Goal: Task Accomplishment & Management: Complete application form

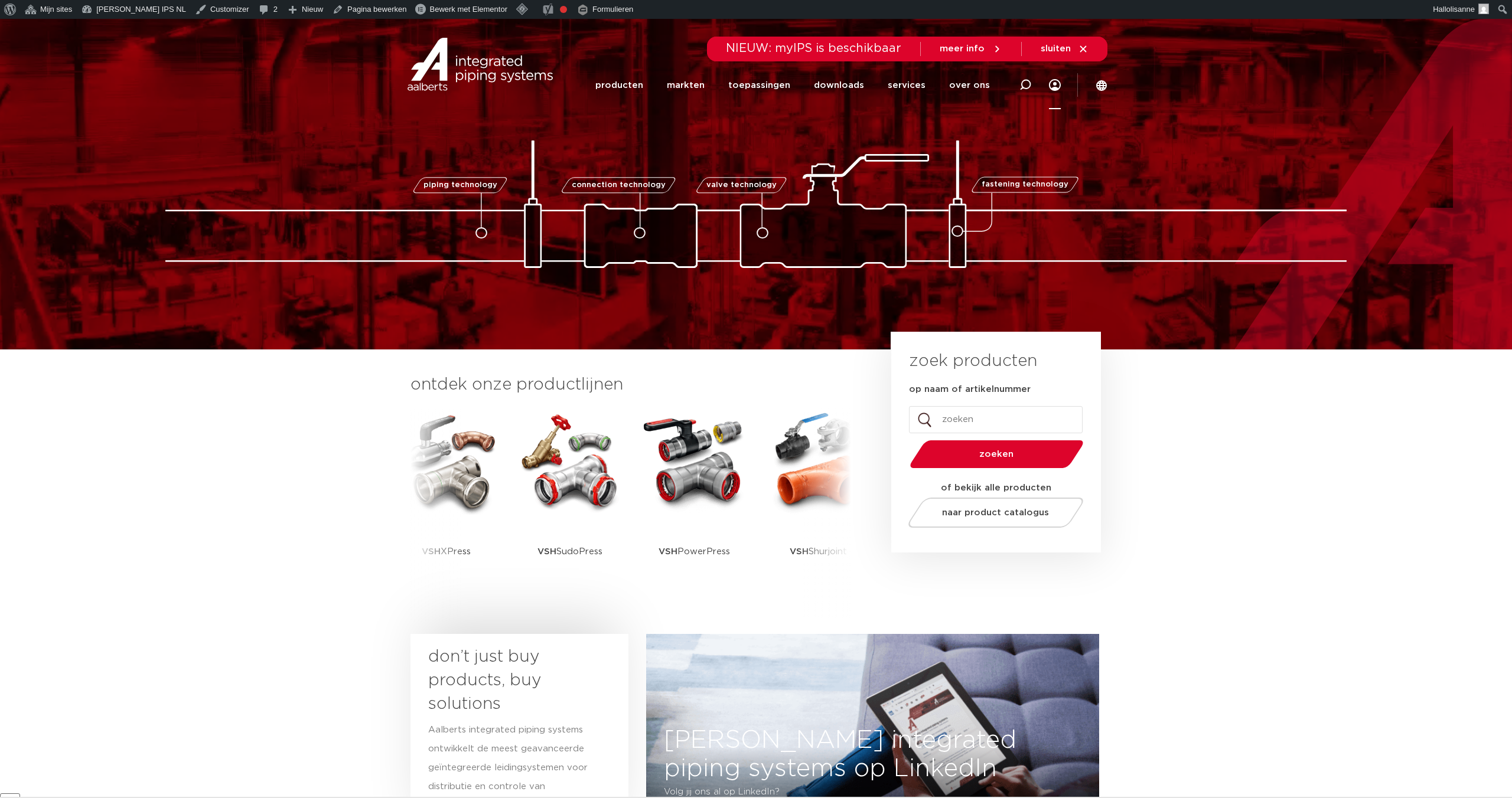
click at [1057, 88] on link "Menu" at bounding box center [1055, 85] width 12 height 48
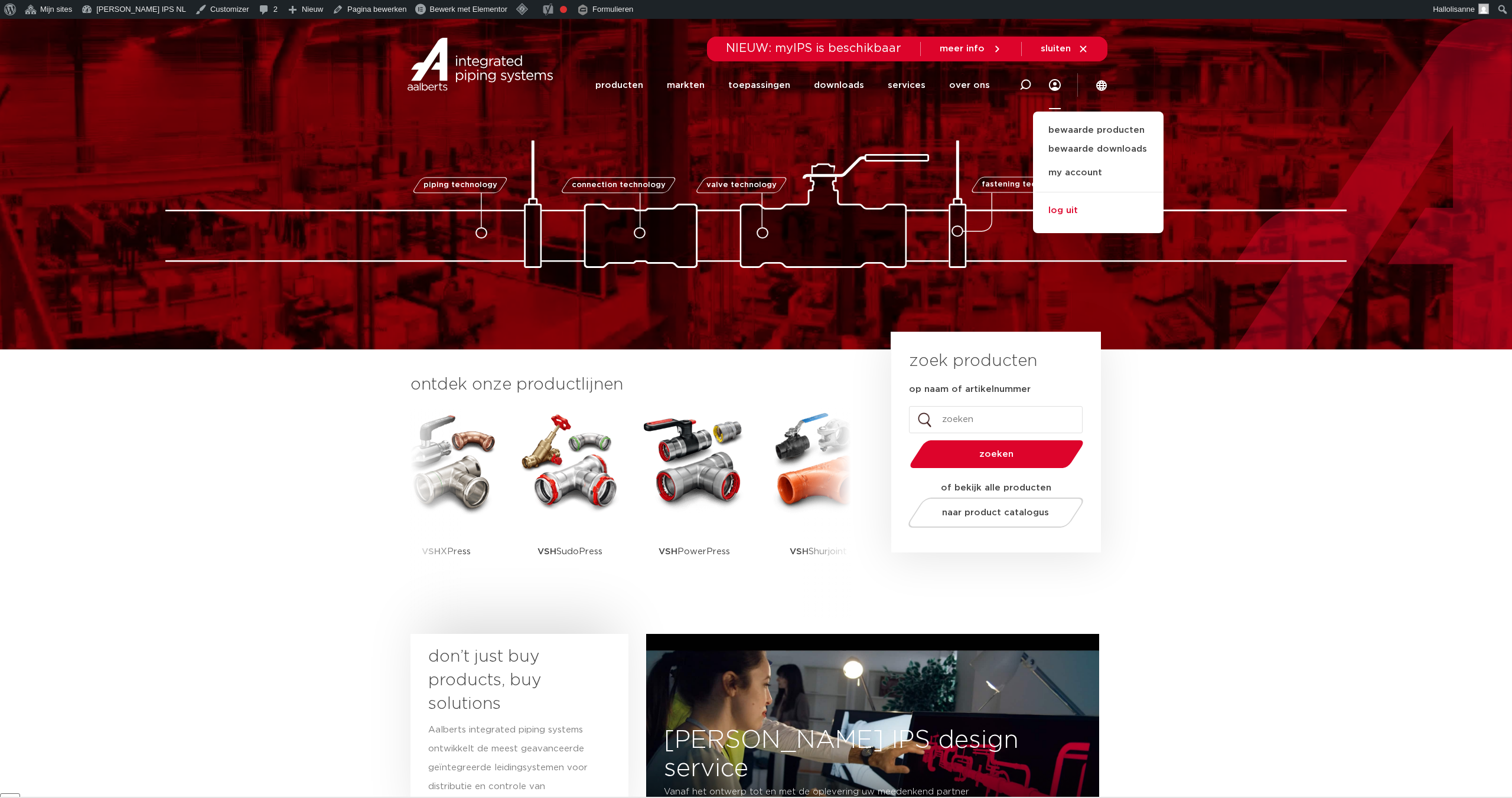
click at [1062, 212] on link "log uit" at bounding box center [1098, 207] width 130 height 31
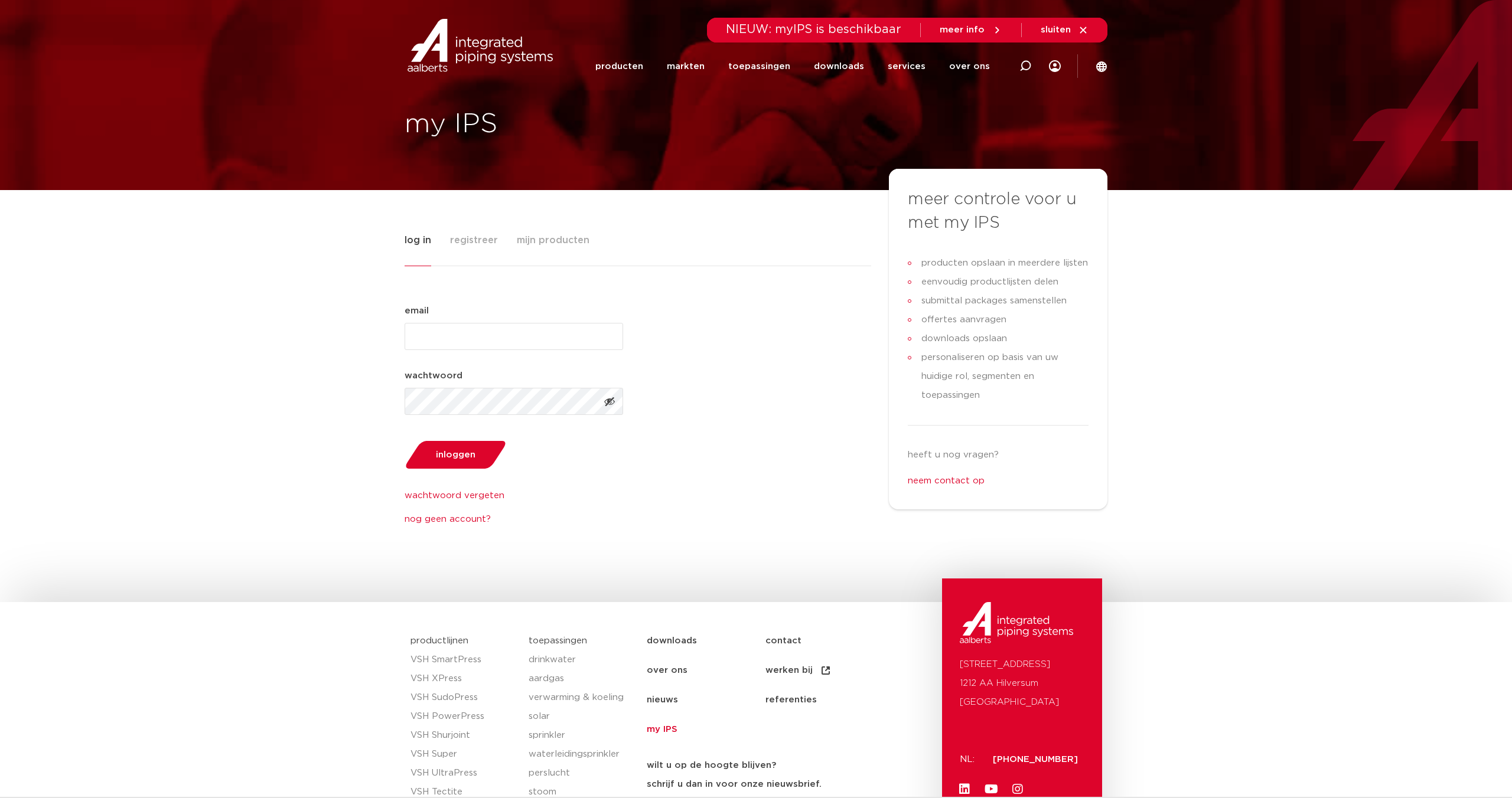
click at [464, 241] on span "registreer" at bounding box center [474, 240] width 48 height 24
click at [469, 243] on span "registreer" at bounding box center [474, 240] width 48 height 24
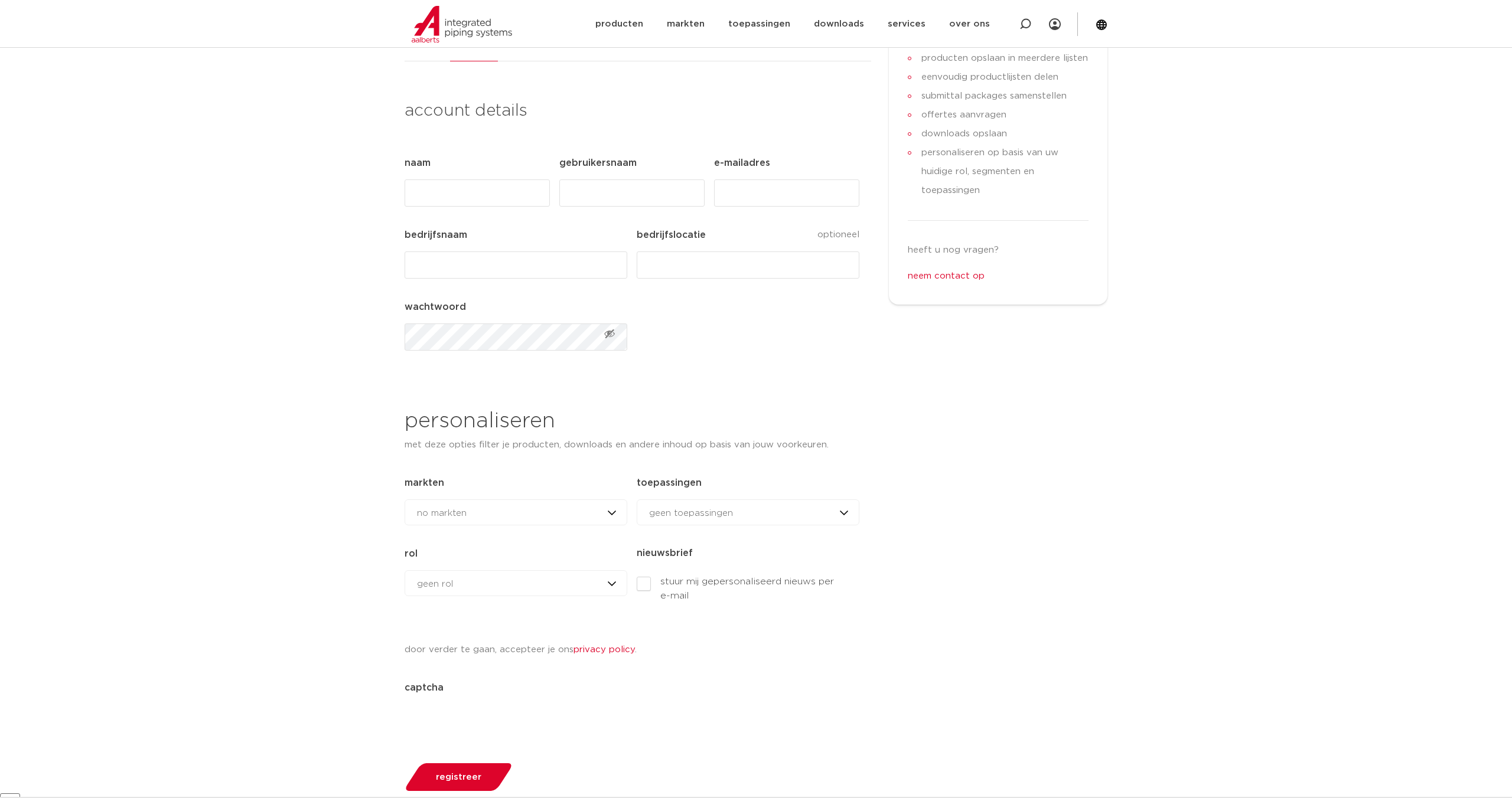
scroll to position [208, 0]
click at [613, 580] on div "geen rol geen rol geen rol installateur ingenieur [PERSON_NAME] andere rol" at bounding box center [515, 580] width 223 height 26
click at [680, 506] on span "geen toepassingen" at bounding box center [691, 510] width 84 height 9
click at [577, 576] on div "geen rol geen rol geen rol installateur ingenieur [PERSON_NAME] andere rol" at bounding box center [515, 580] width 223 height 26
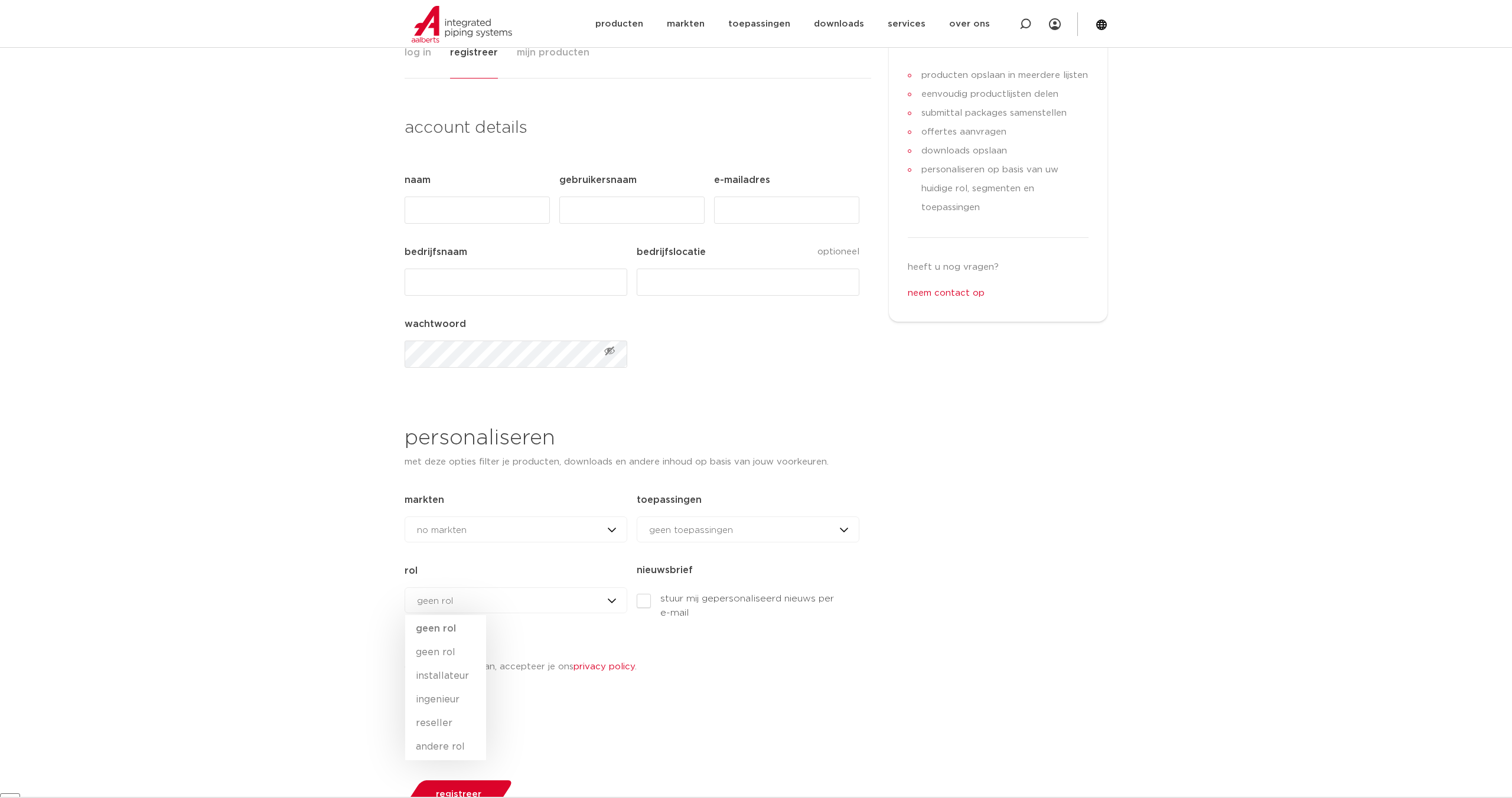
scroll to position [239, 0]
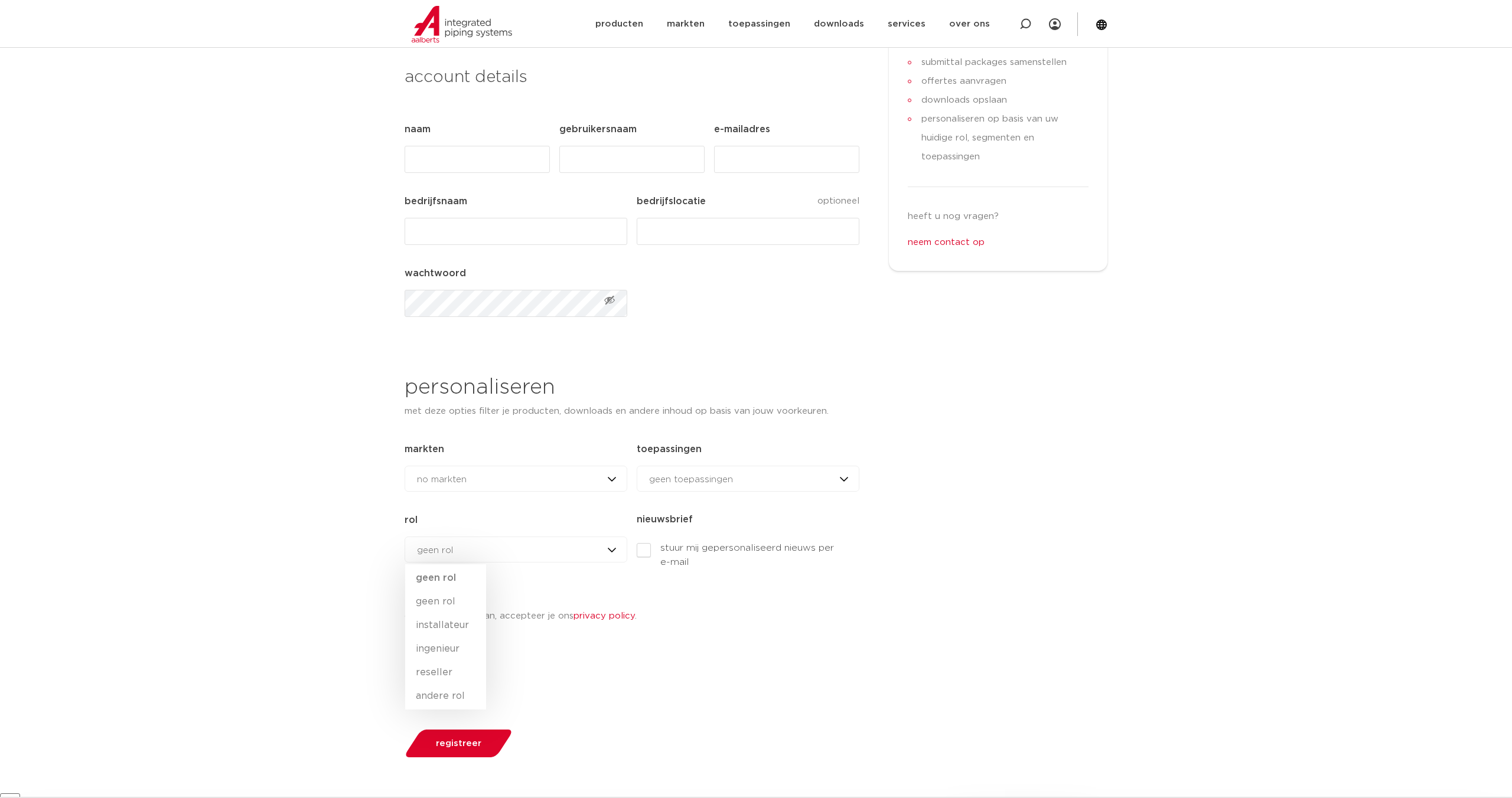
click at [513, 549] on div "geen rol geen rol geen rol installateur ingenieur [PERSON_NAME] andere rol" at bounding box center [515, 549] width 223 height 26
click at [449, 554] on span "geen rol" at bounding box center [435, 550] width 36 height 9
drag, startPoint x: 453, startPoint y: 545, endPoint x: 613, endPoint y: 553, distance: 160.2
click at [453, 545] on div "geen rol geen rol geen rol installateur ingenieur [PERSON_NAME] andere rol" at bounding box center [515, 549] width 223 height 26
click at [613, 553] on div "geen rol geen rol geen rol installateur ingenieur [PERSON_NAME] andere rol" at bounding box center [515, 549] width 223 height 26
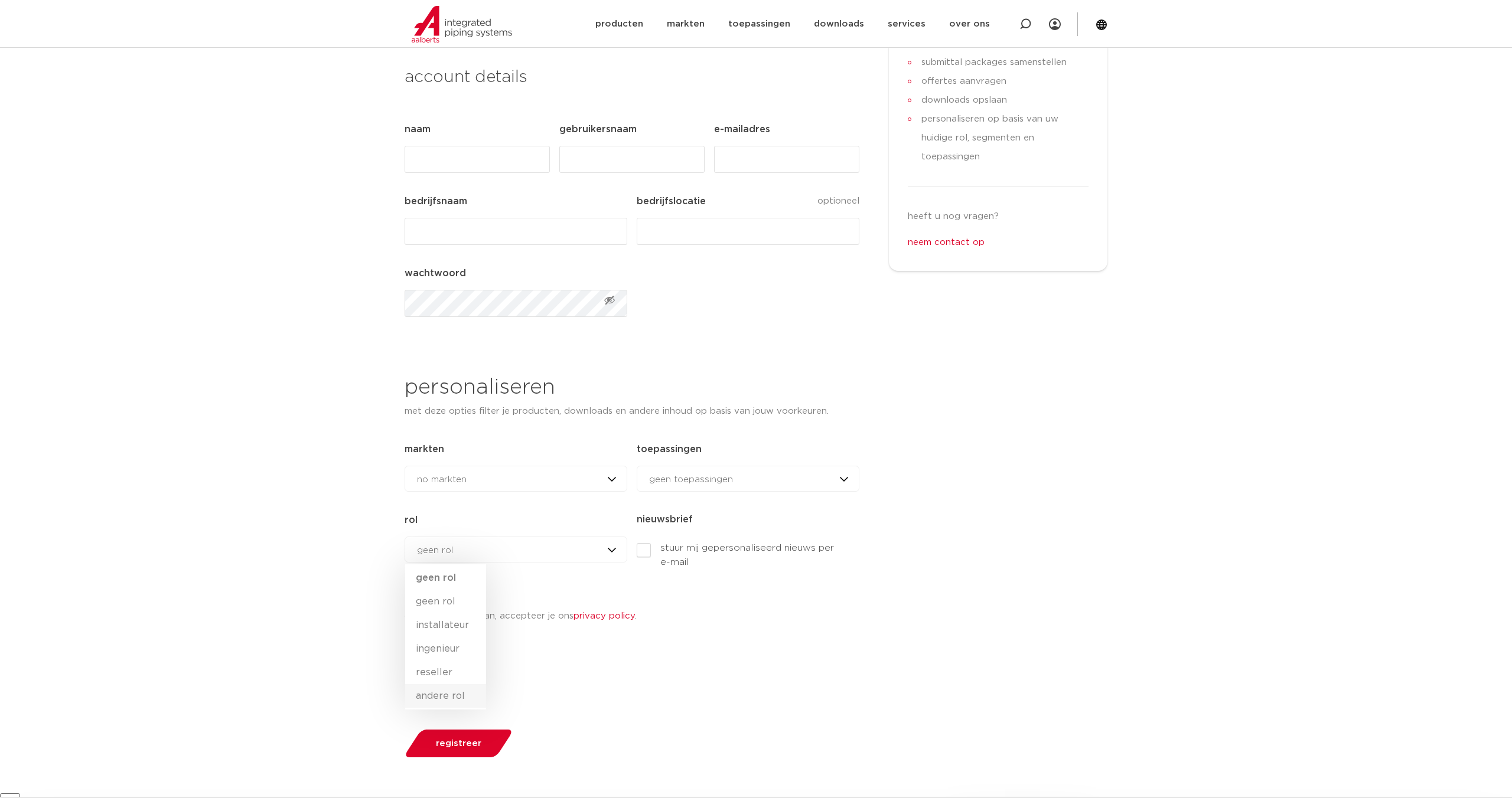
click at [441, 690] on li "andere rol" at bounding box center [445, 696] width 81 height 24
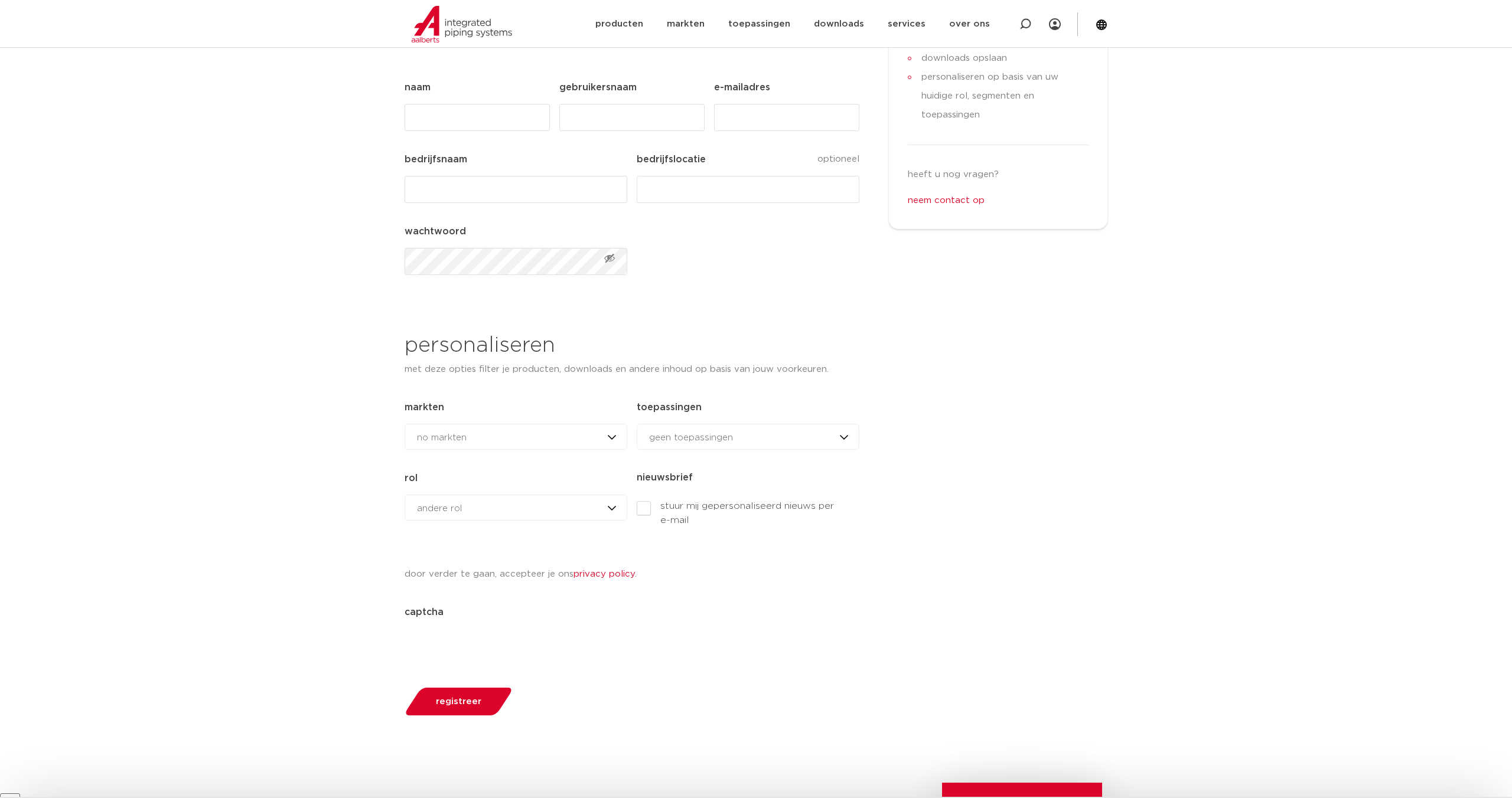
scroll to position [284, 0]
click at [492, 510] on div "andere rol geen rol geen rol installateur ingenieur [PERSON_NAME] andere rol" at bounding box center [515, 504] width 223 height 26
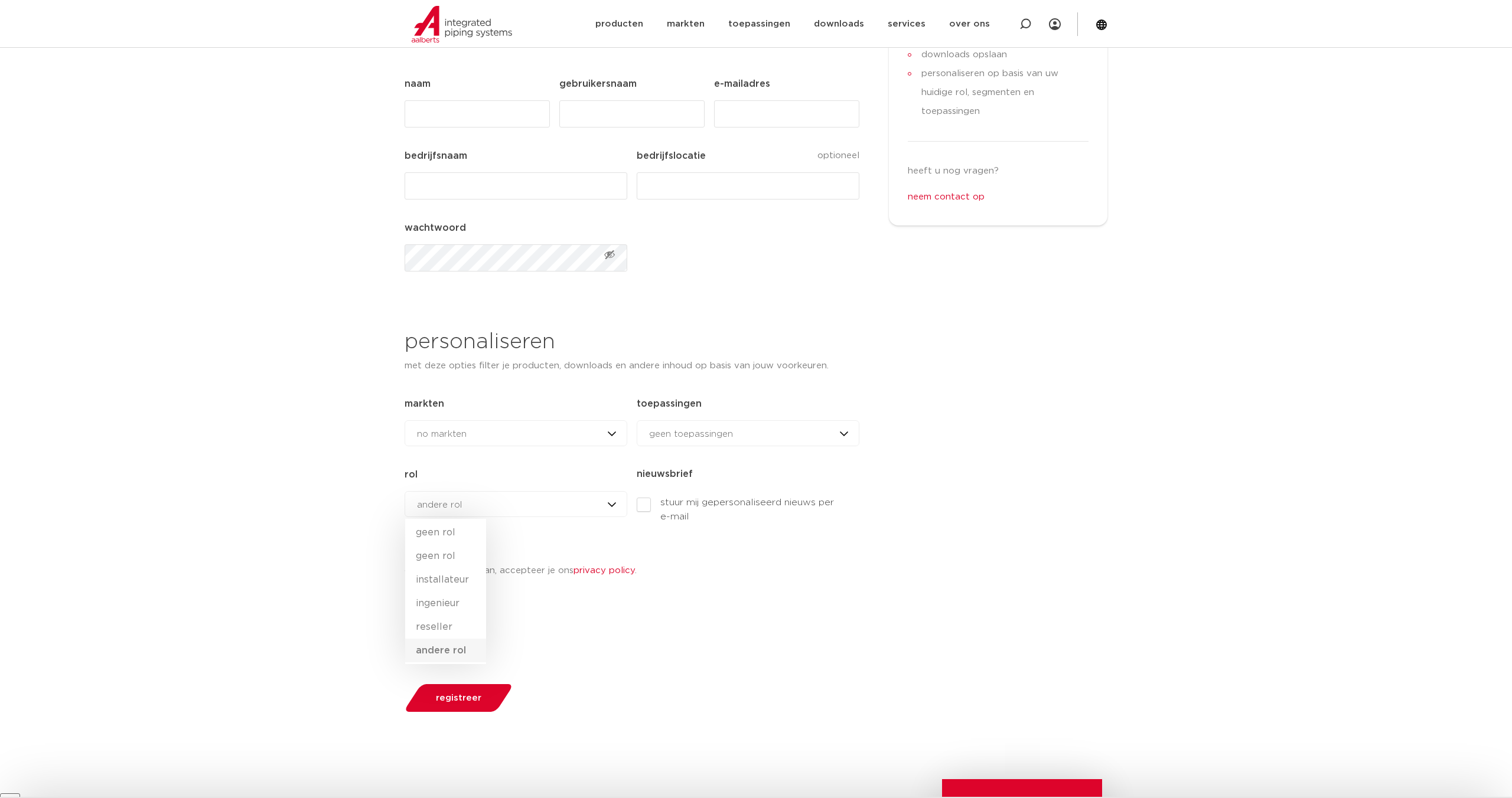
click at [441, 647] on li "andere rol" at bounding box center [445, 650] width 81 height 24
click at [485, 505] on div "andere rol geen rol geen rol installateur ingenieur [PERSON_NAME] andere rol" at bounding box center [515, 504] width 223 height 26
click at [444, 534] on li "geen rol" at bounding box center [445, 532] width 81 height 24
click at [453, 503] on div "geen rol geen rol geen rol installateur ingenieur [PERSON_NAME] andere rol" at bounding box center [515, 504] width 223 height 26
click at [443, 553] on li "geen rol" at bounding box center [445, 556] width 81 height 24
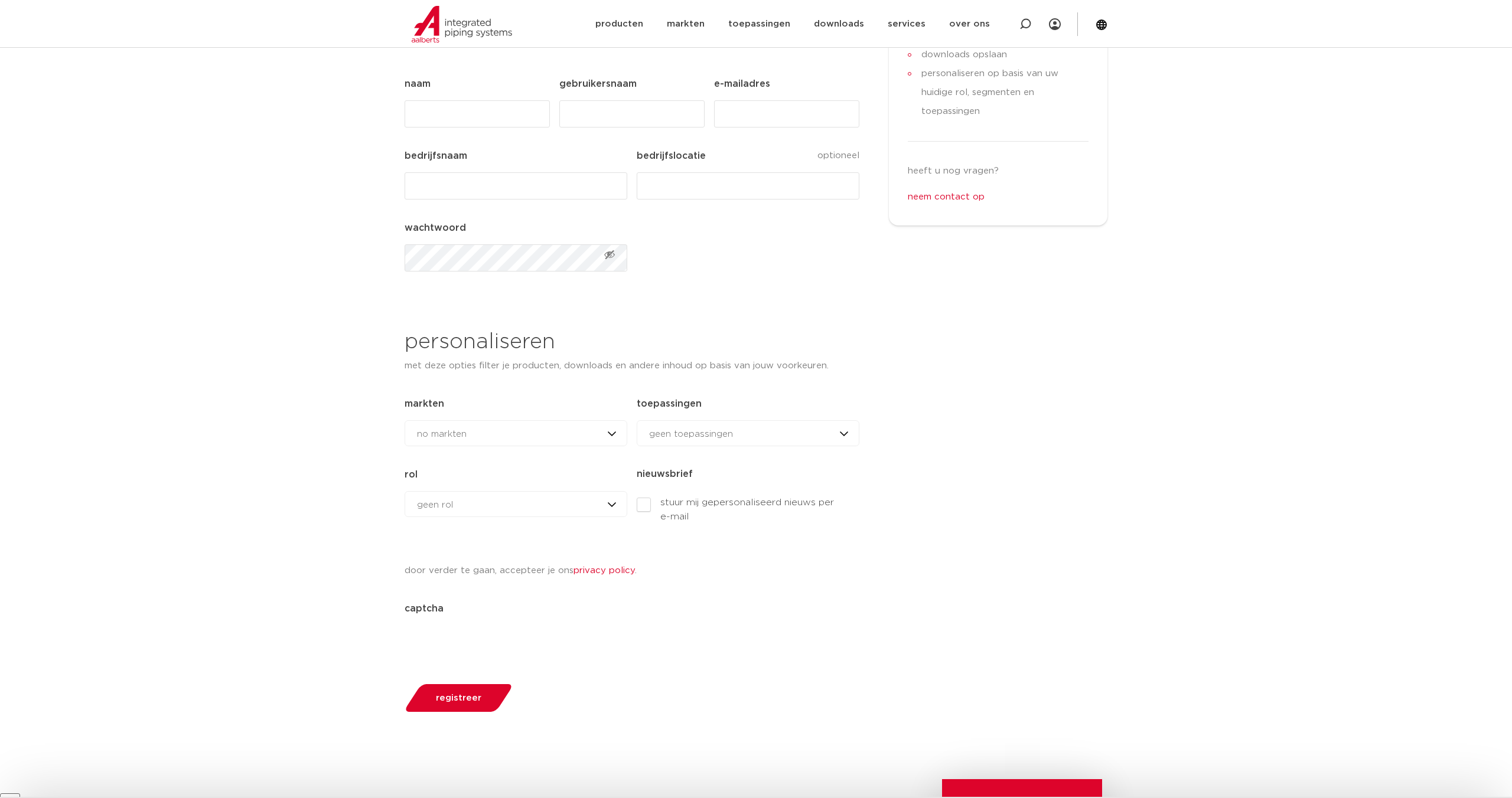
click at [457, 506] on div "geen rol geen rol geen rol installateur ingenieur [PERSON_NAME] andere rol" at bounding box center [515, 504] width 223 height 26
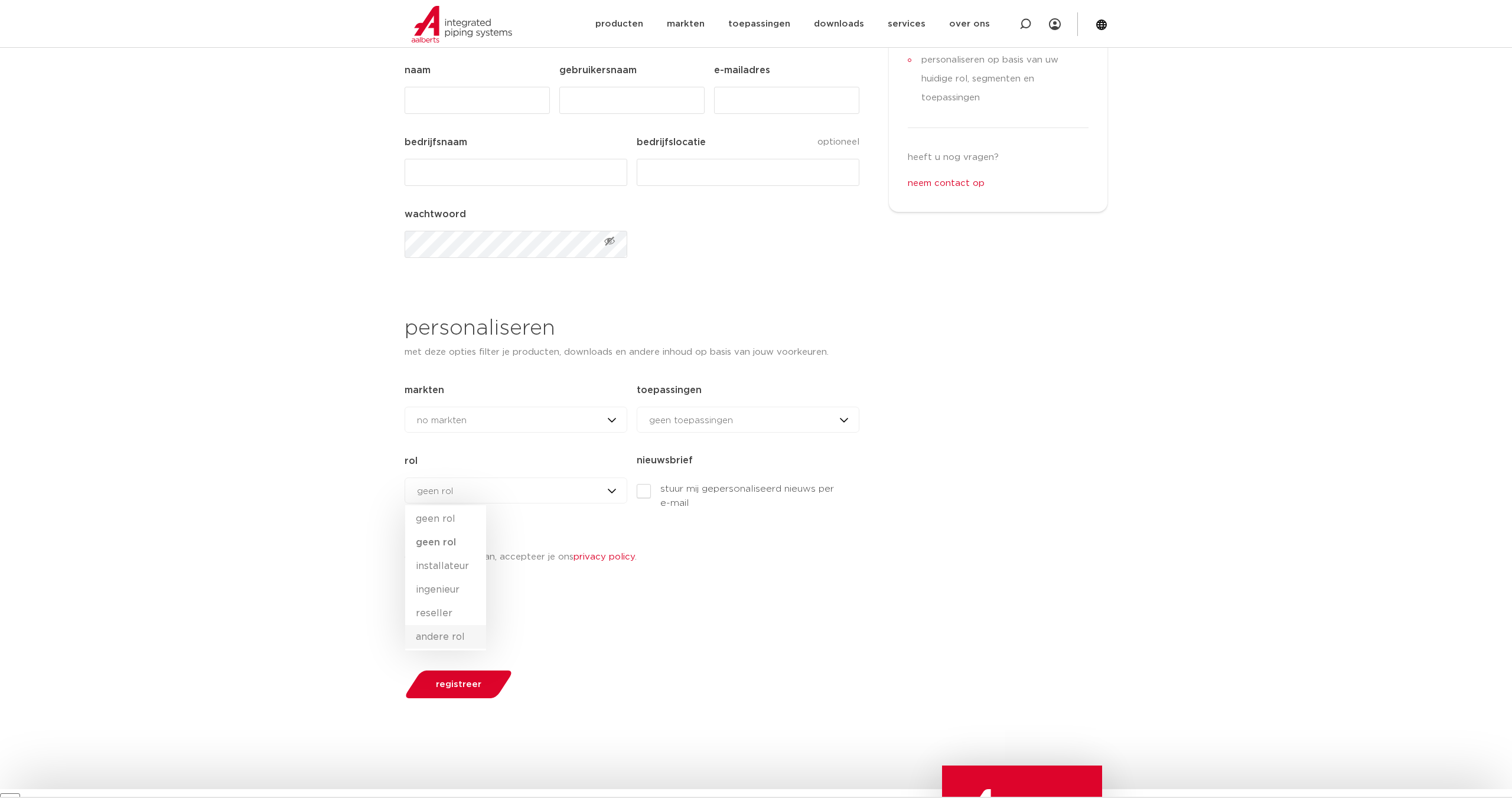
scroll to position [303, 0]
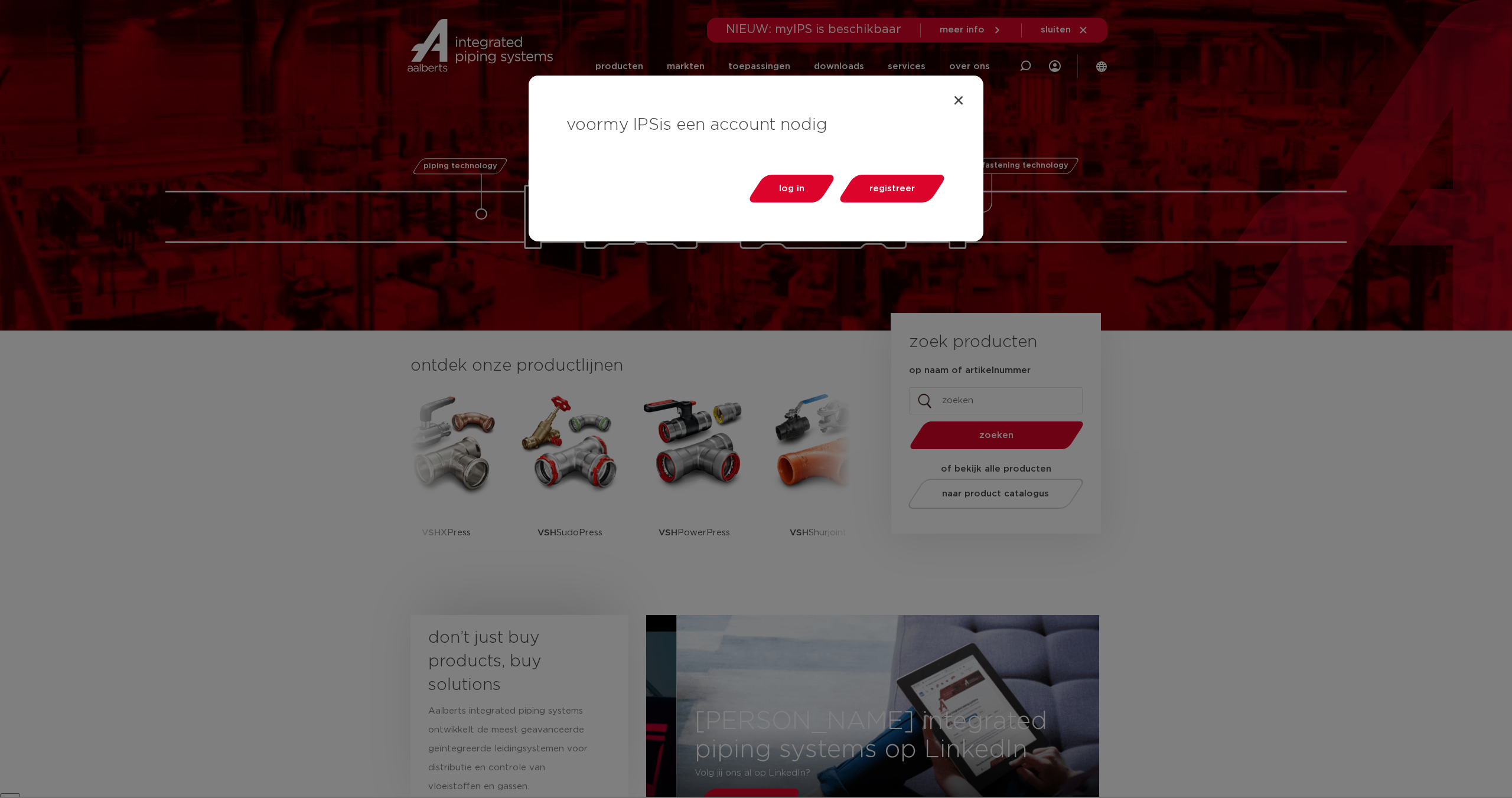
click at [879, 191] on span "registreer" at bounding box center [892, 188] width 46 height 9
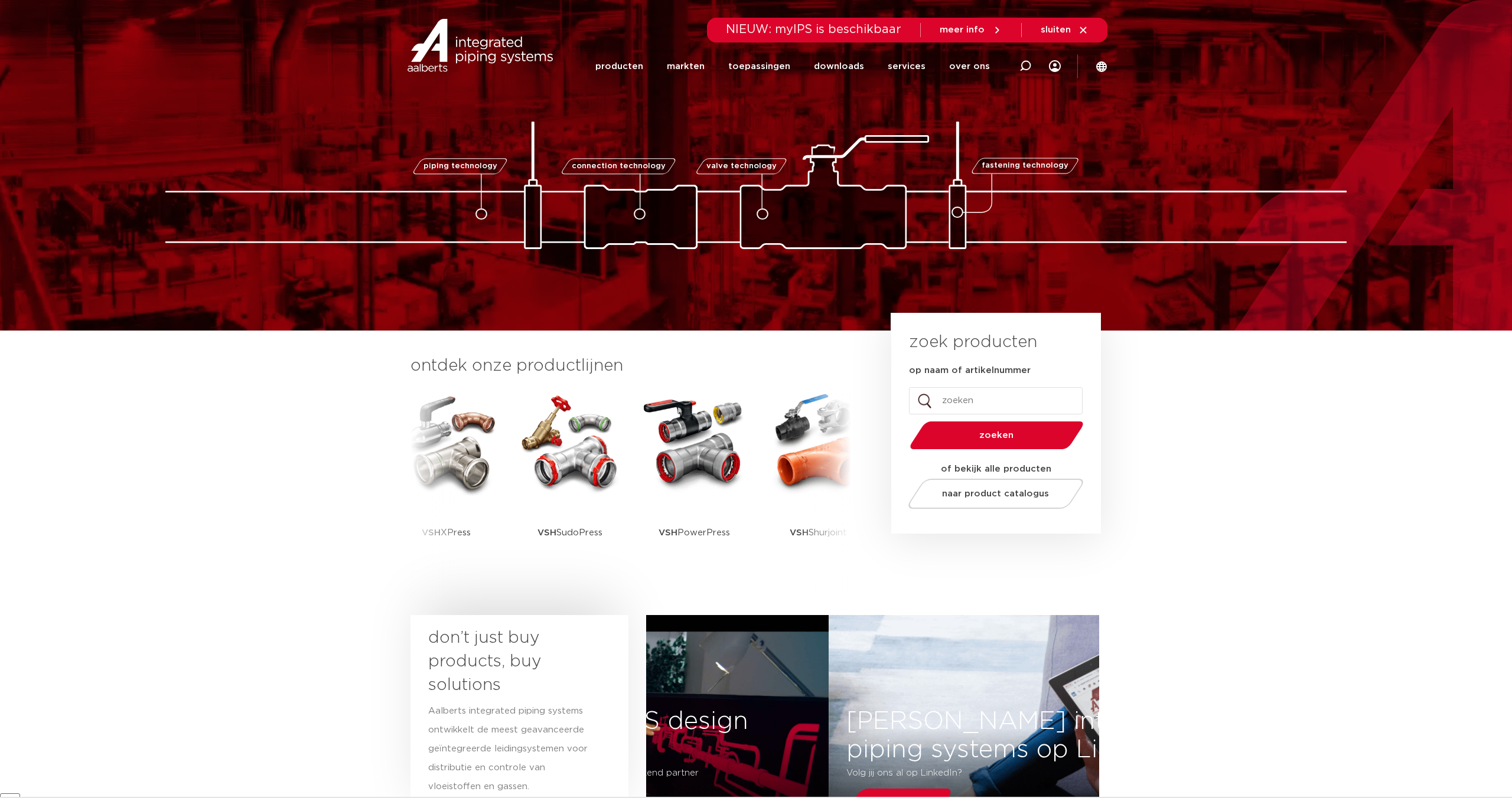
drag, startPoint x: 0, startPoint y: 0, endPoint x: 895, endPoint y: 190, distance: 914.9
click at [895, 190] on img at bounding box center [756, 186] width 1181 height 128
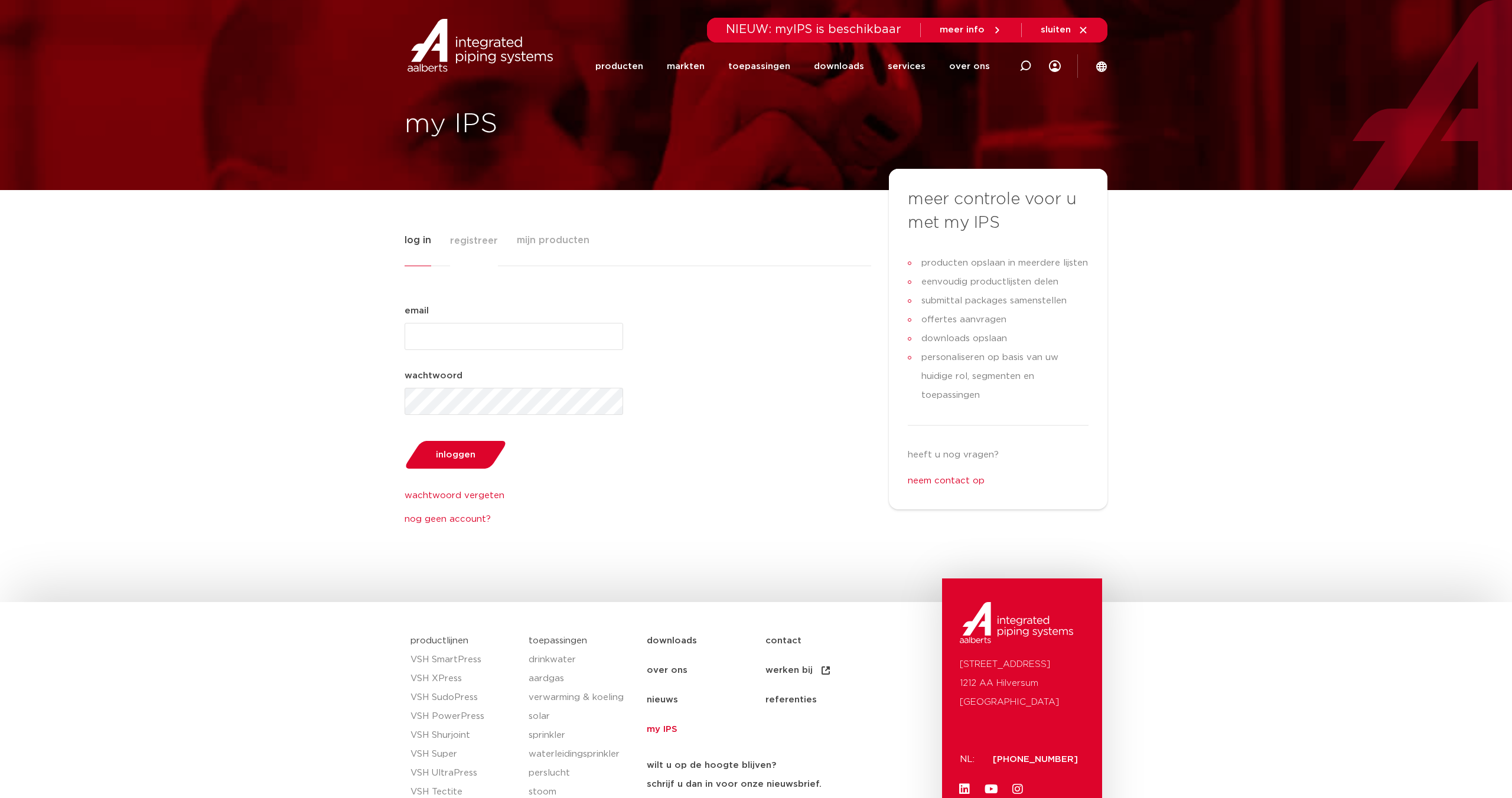
scroll to position [20, 0]
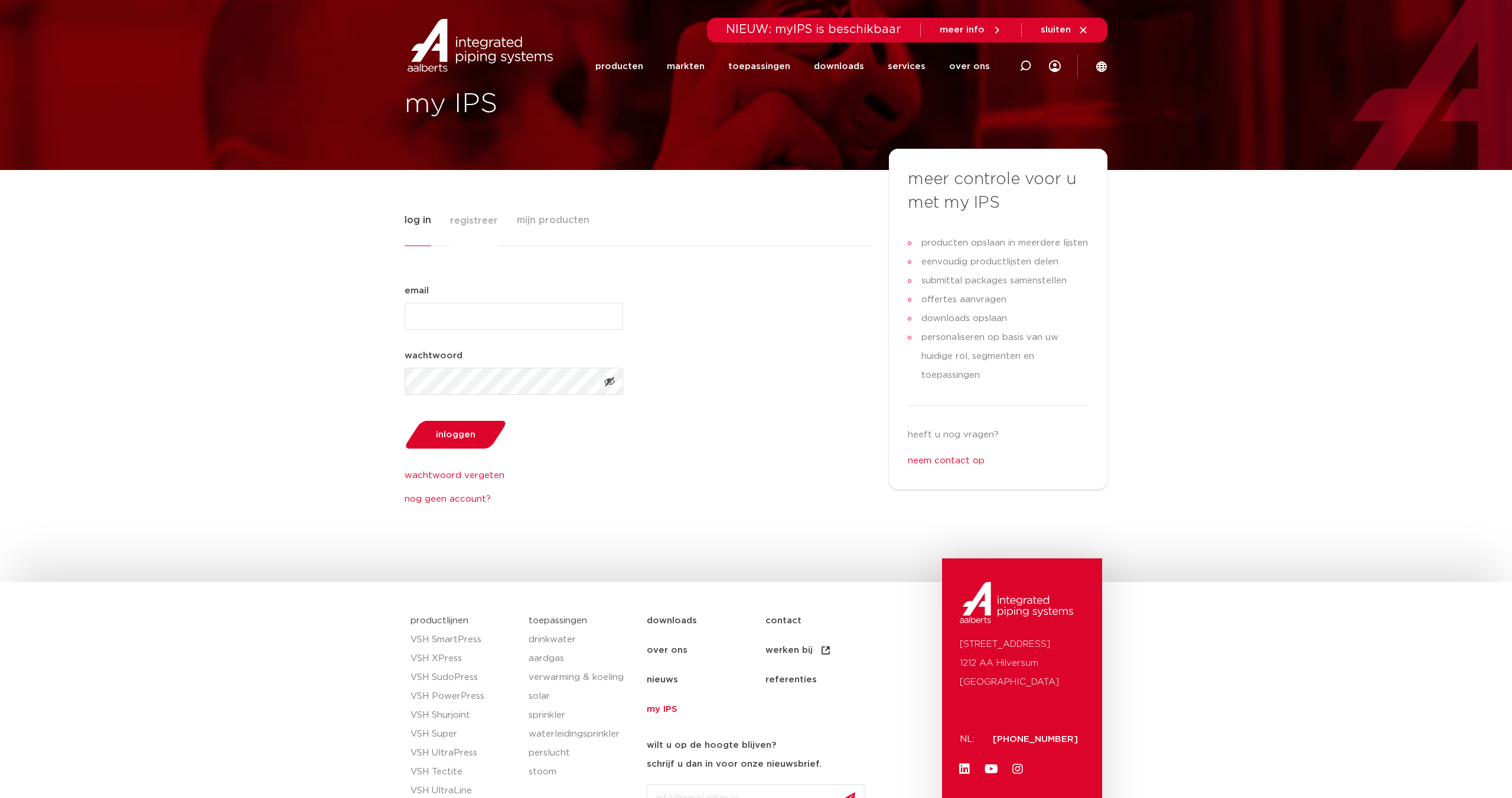
click at [471, 221] on span "registreer" at bounding box center [474, 221] width 48 height 24
click at [478, 220] on span "registreer" at bounding box center [474, 220] width 48 height 24
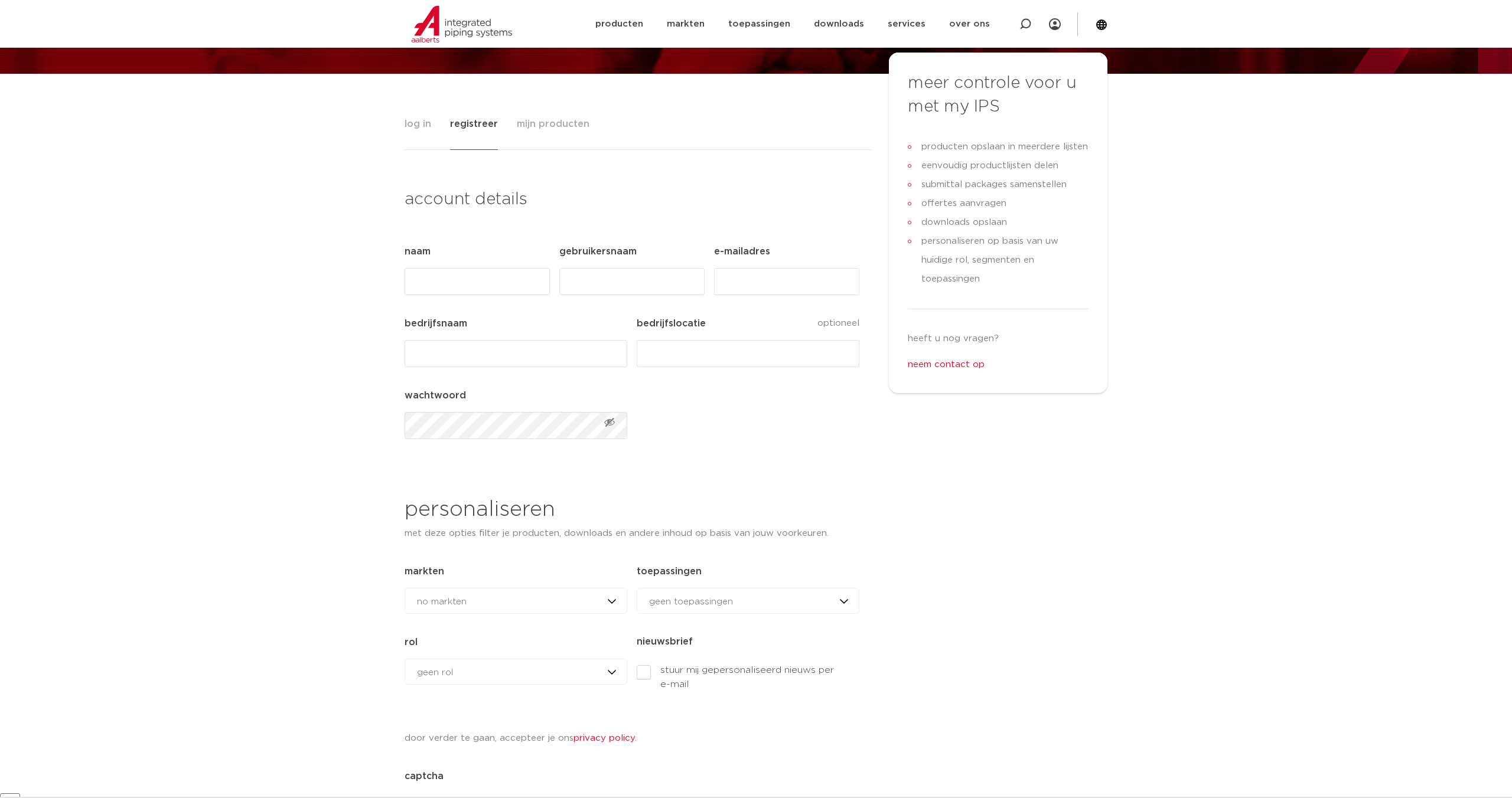
scroll to position [118, 0]
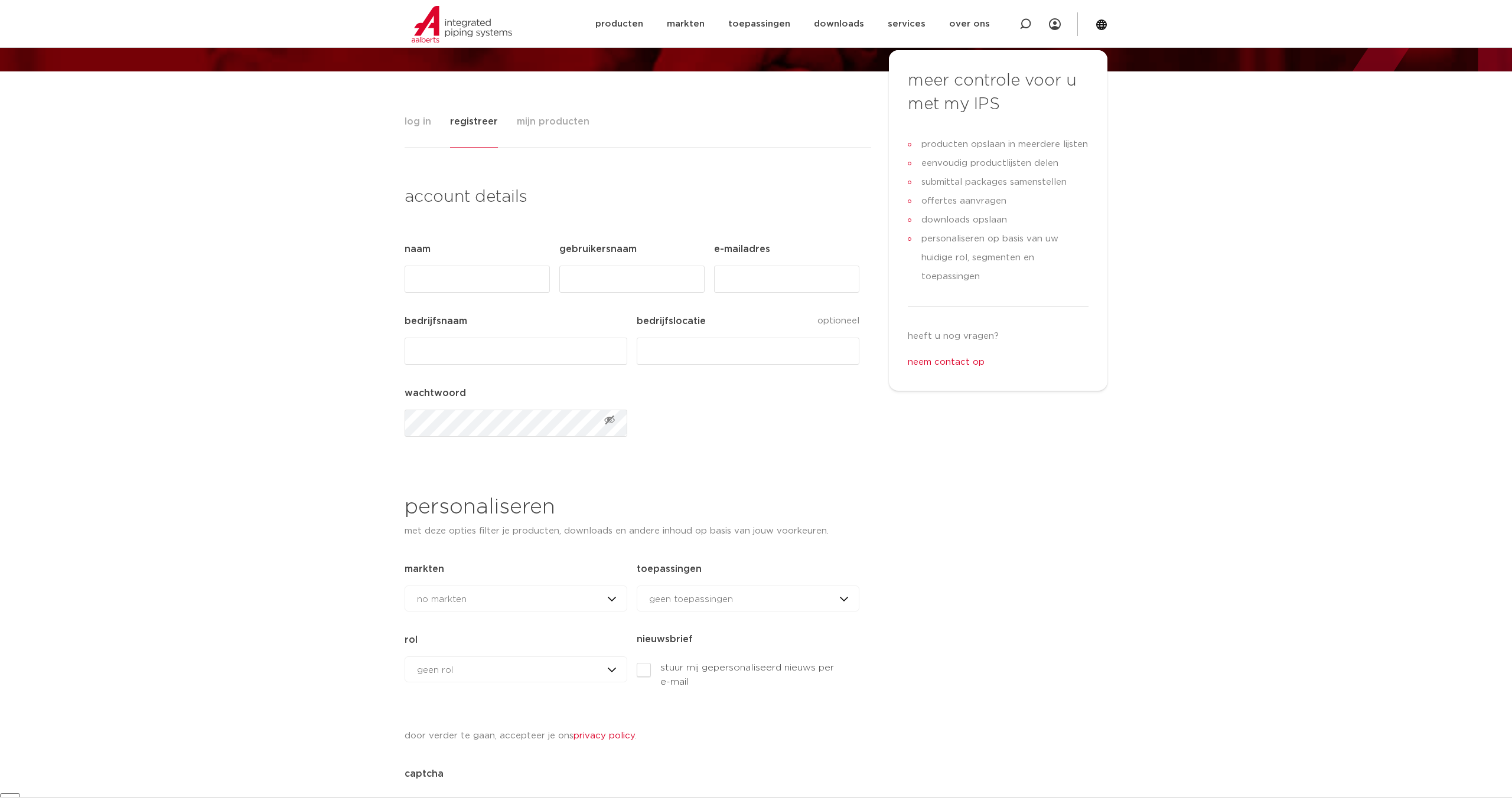
click at [485, 672] on div "geen rol geen rol geen rol installateur ingenieur [PERSON_NAME] andere rol" at bounding box center [515, 669] width 223 height 26
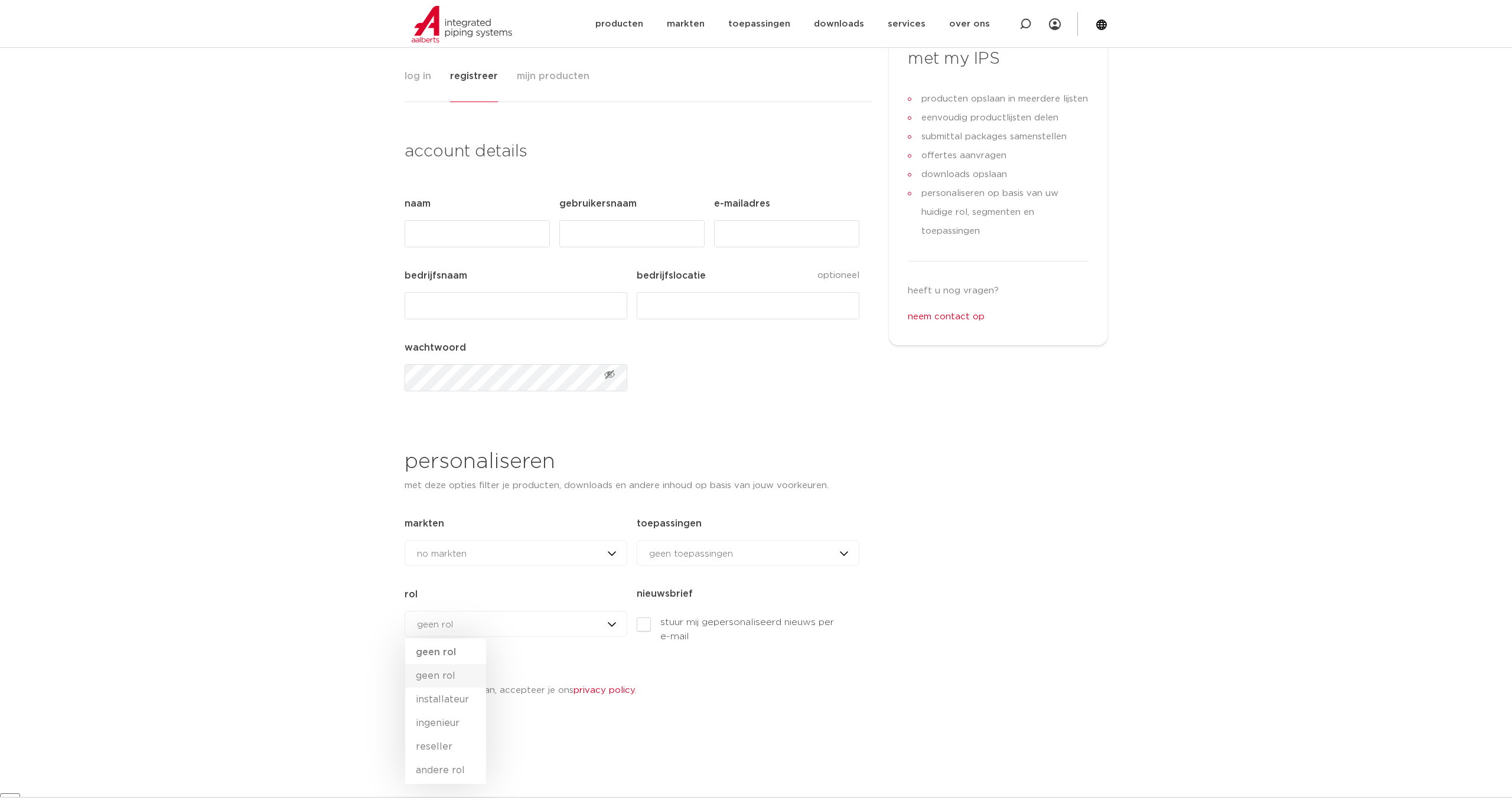
scroll to position [182, 0]
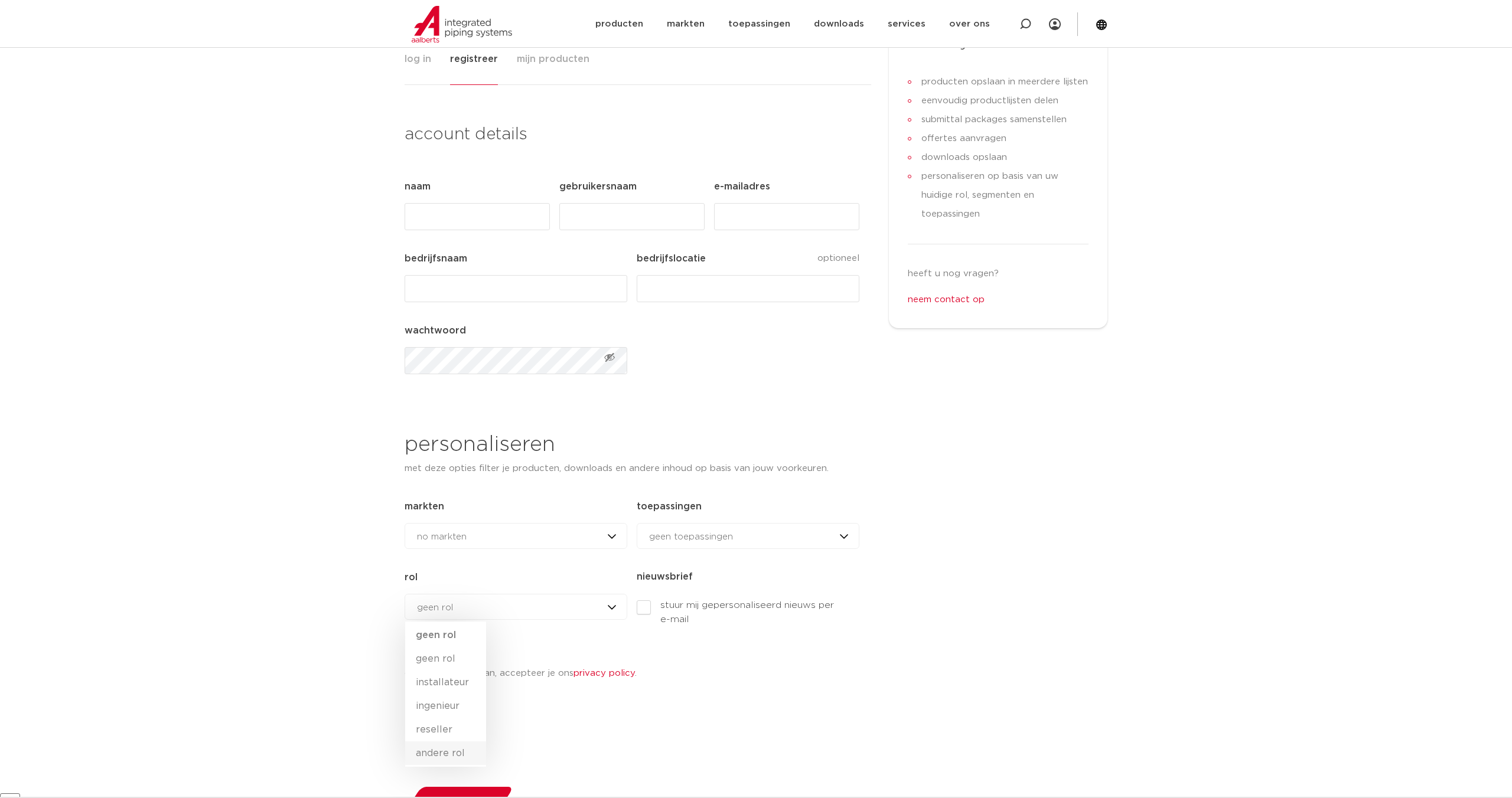
click at [443, 751] on li "andere rol" at bounding box center [445, 753] width 81 height 24
click at [471, 646] on div "Facebook Dit veld is bedoeld voor validatiedoeleinden en moet niet worden gewij…" at bounding box center [632, 471] width 455 height 590
click at [642, 611] on label "stuur mij gepersonaliseerd nieuws per e-mail" at bounding box center [739, 612] width 204 height 28
click at [852, 594] on input "stuur mij gepersonaliseerd nieuws per e-mail" at bounding box center [855, 590] width 7 height 7
checkbox input "true"
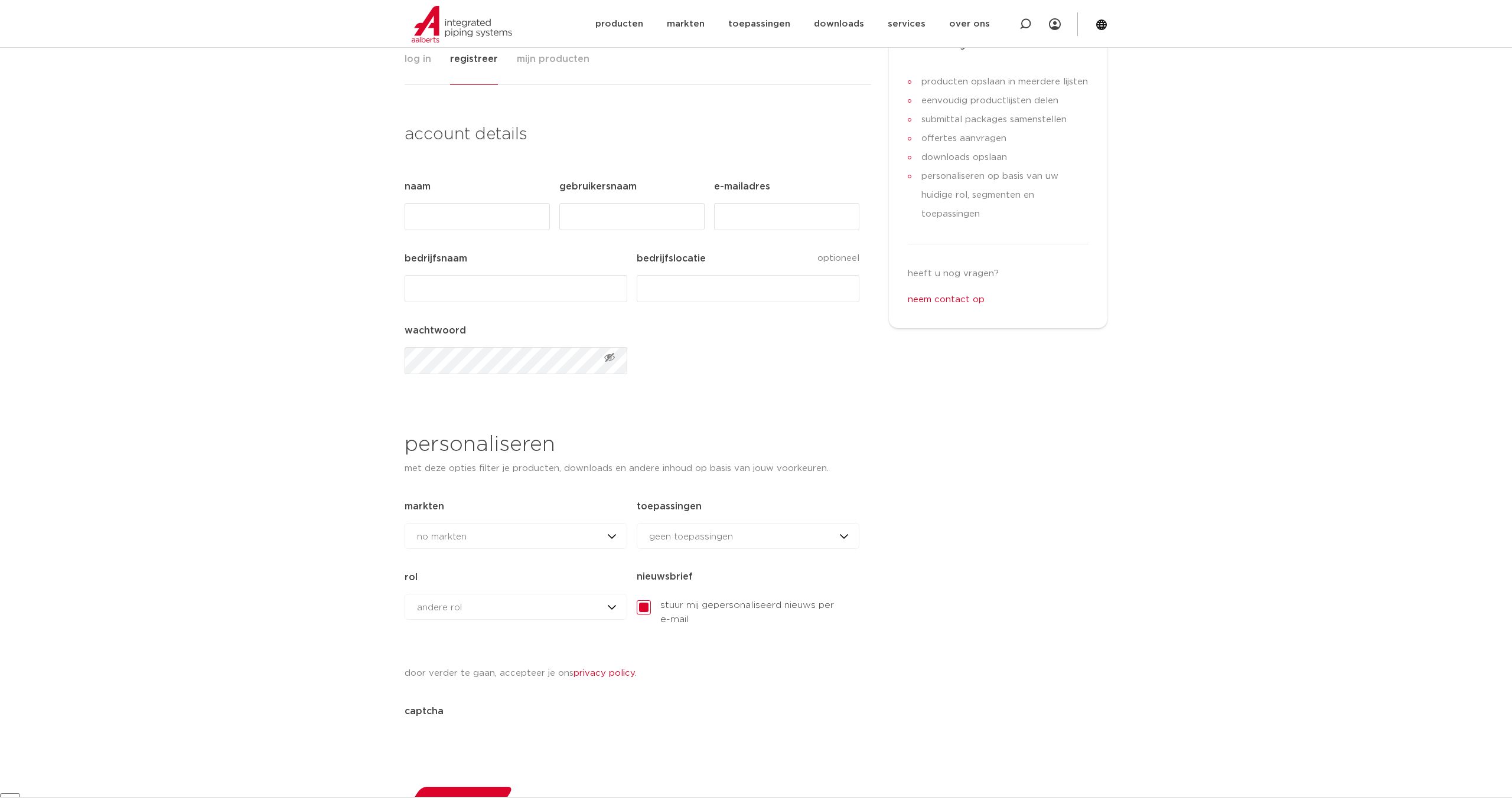
click at [607, 607] on div "andere rol geen rol geen rol installateur ingenieur [PERSON_NAME] andere rol" at bounding box center [515, 606] width 223 height 26
click at [440, 686] on li "installateur" at bounding box center [445, 682] width 81 height 24
click at [467, 615] on div "installateur geen rol geen rol installateur ingenieur reseller andere rol" at bounding box center [515, 606] width 223 height 26
click at [445, 704] on li "ingenieur" at bounding box center [445, 706] width 81 height 24
click at [464, 608] on div "ingenieur geen rol geen rol installateur ingenieur reseller andere rol" at bounding box center [515, 606] width 223 height 26
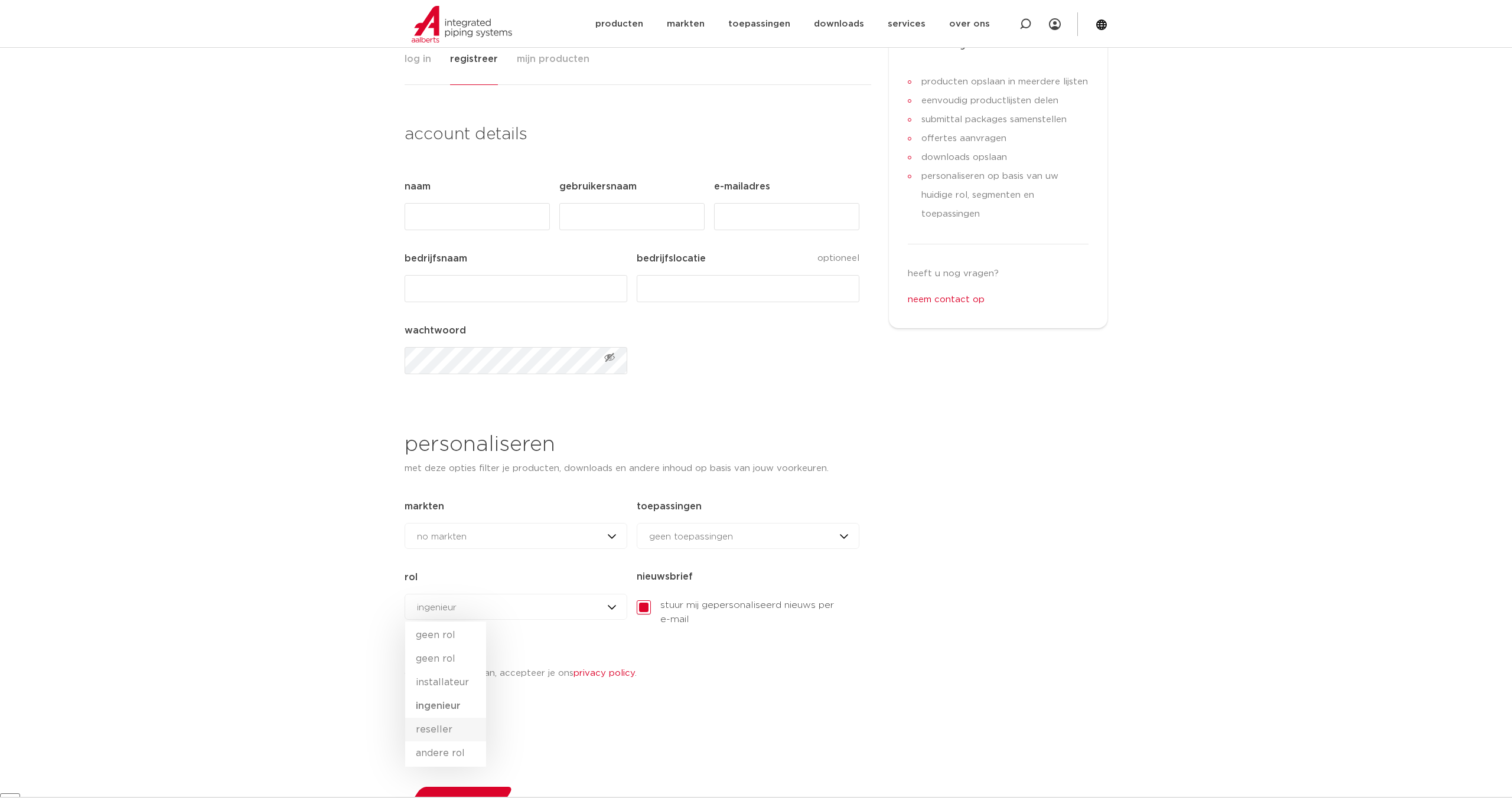
click at [445, 730] on li "reseller" at bounding box center [445, 729] width 81 height 24
